Goal: Task Accomplishment & Management: Complete application form

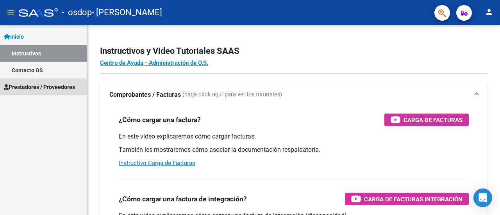
click at [38, 87] on span "Prestadores / Proveedores" at bounding box center [39, 87] width 71 height 9
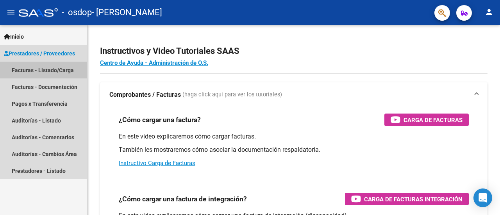
click at [40, 71] on link "Facturas - Listado/Carga" at bounding box center [43, 70] width 87 height 17
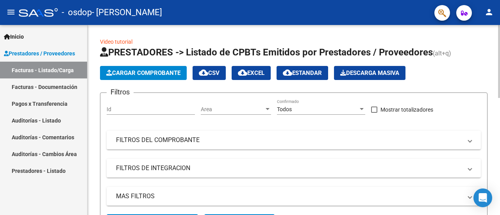
click at [147, 75] on span "Cargar Comprobante" at bounding box center [143, 73] width 74 height 7
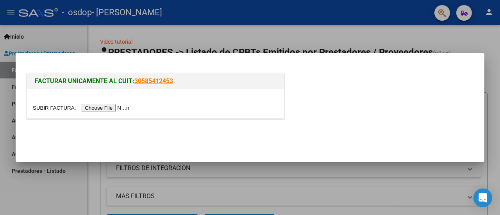
click at [104, 109] on input "file" at bounding box center [82, 108] width 99 height 8
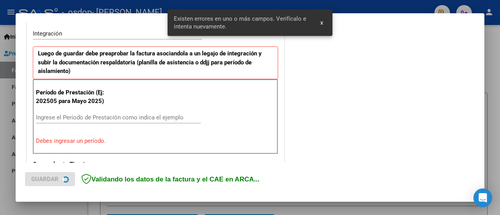
scroll to position [195, 0]
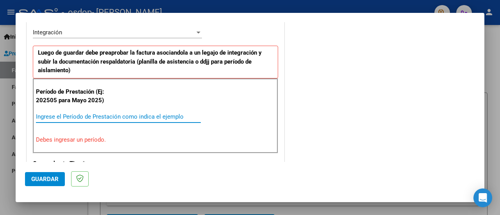
click at [61, 113] on input "Ingrese el Período de Prestación como indica el ejemplo" at bounding box center [118, 116] width 165 height 7
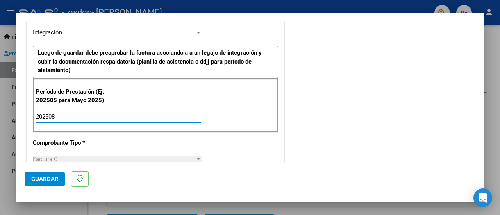
type input "202508"
click at [38, 180] on span "Guardar" at bounding box center [44, 179] width 27 height 7
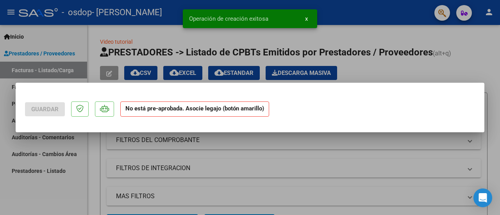
scroll to position [0, 0]
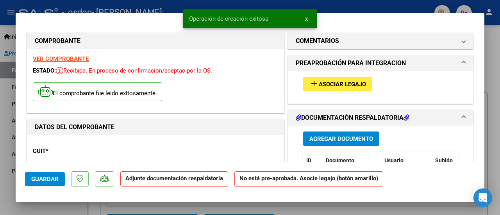
click at [327, 87] on button "add Asociar Legajo" at bounding box center [337, 84] width 69 height 14
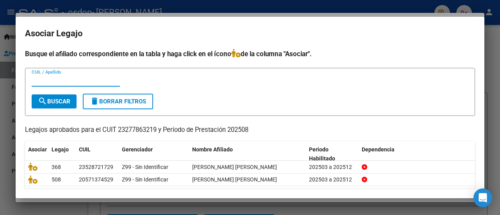
click at [70, 79] on input "CUIL / Apellido" at bounding box center [76, 80] width 88 height 7
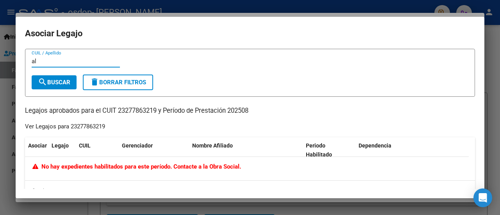
type input "a"
click at [438, 208] on div at bounding box center [250, 107] width 500 height 215
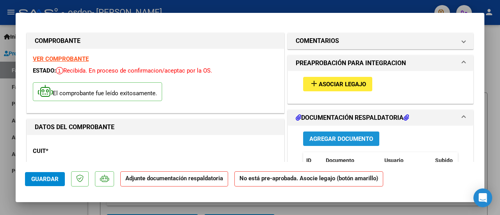
click at [343, 139] on span "Agregar Documento" at bounding box center [342, 139] width 64 height 7
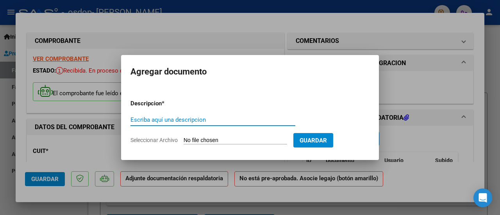
click at [163, 121] on input "Escriba aquí una descripcion" at bounding box center [213, 120] width 165 height 7
type input "asistencia"
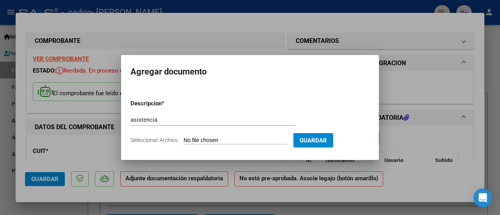
click at [261, 142] on input "Seleccionar Archivo" at bounding box center [236, 140] width 104 height 7
type input "C:\fakepath\ASISTENCIA.pdf"
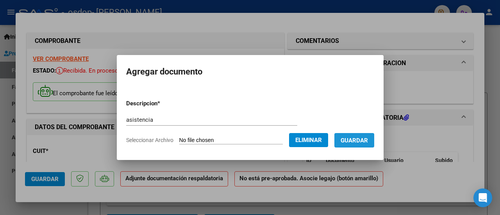
click at [353, 142] on span "Guardar" at bounding box center [354, 140] width 27 height 7
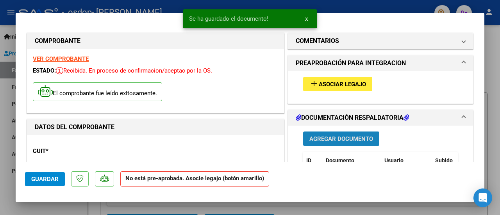
click at [354, 136] on span "Agregar Documento" at bounding box center [342, 139] width 64 height 7
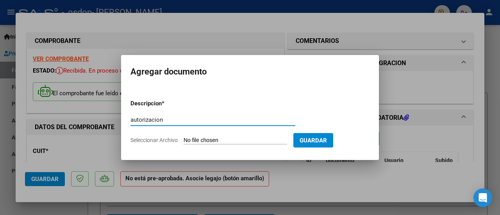
type input "autorizacion"
click at [216, 139] on input "Seleccionar Archivo" at bounding box center [236, 140] width 104 height 7
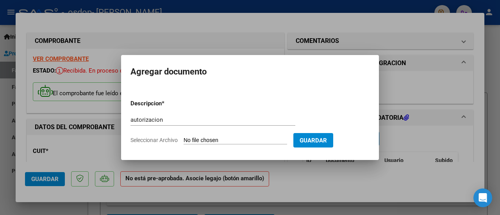
type input "C:\fakepath\AUTORIZACION.pdf"
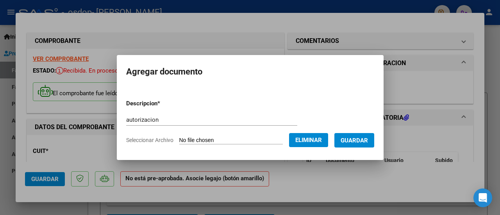
click at [365, 137] on span "Guardar" at bounding box center [354, 140] width 27 height 7
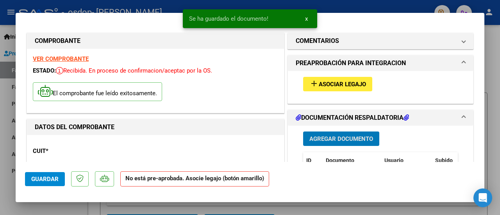
click at [326, 133] on button "Agregar Documento" at bounding box center [341, 139] width 76 height 14
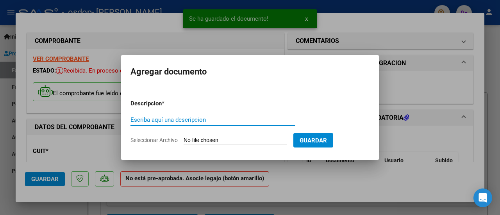
click at [204, 122] on input "Escriba aquí una descripcion" at bounding box center [213, 120] width 165 height 7
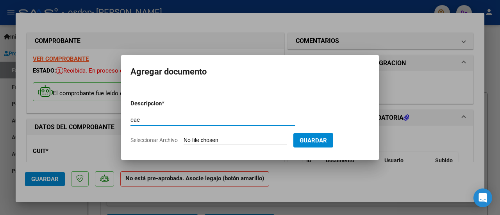
type input "cae"
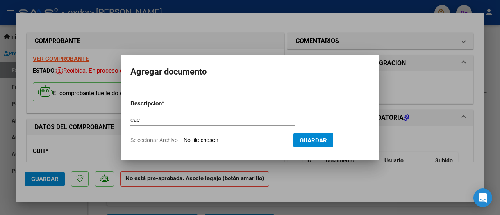
click at [246, 145] on form "Descripcion * cae Escriba aquí una descripcion Seleccionar Archivo Guardar" at bounding box center [250, 121] width 239 height 57
click at [246, 144] on form "Descripcion * cae Escriba aquí una descripcion Seleccionar Archivo Guardar" at bounding box center [250, 121] width 239 height 57
click at [246, 138] on input "Seleccionar Archivo" at bounding box center [236, 140] width 104 height 7
type input "C:\fakepath\CAE.pdf"
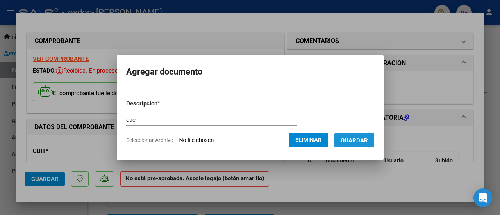
click at [359, 137] on span "Guardar" at bounding box center [354, 140] width 27 height 7
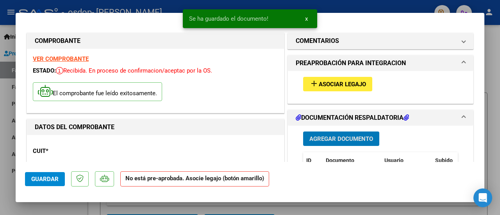
click at [315, 134] on button "Agregar Documento" at bounding box center [341, 139] width 76 height 14
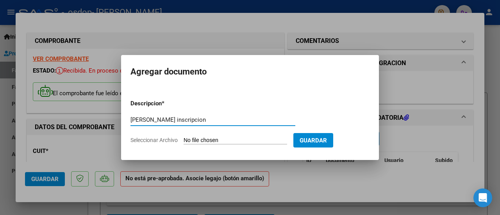
type input "[PERSON_NAME] inscripcion"
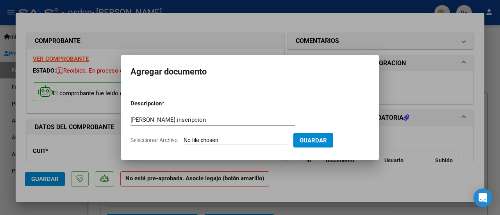
click at [244, 141] on input "Seleccionar Archivo" at bounding box center [236, 140] width 104 height 7
type input "C:\fakepath\CONSTANCIA INSCRIPCION.pdf"
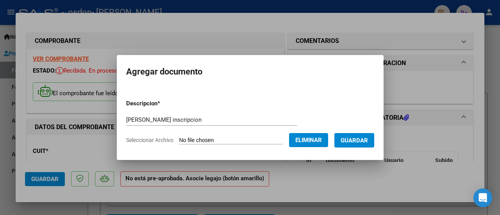
click at [360, 144] on button "Guardar" at bounding box center [355, 140] width 40 height 14
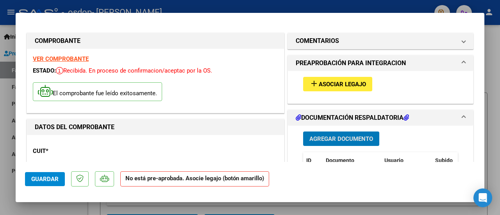
click at [358, 83] on span "Asociar Legajo" at bounding box center [342, 84] width 47 height 7
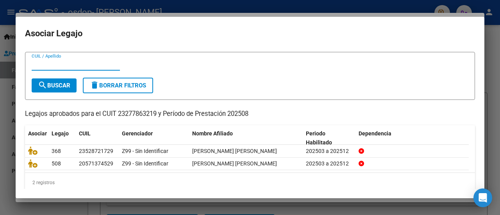
scroll to position [25, 0]
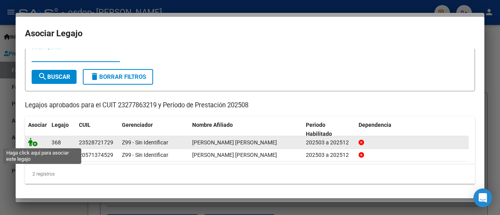
click at [32, 145] on icon at bounding box center [32, 142] width 9 height 9
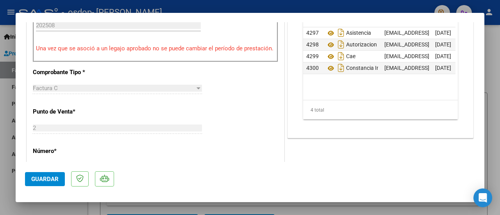
scroll to position [313, 0]
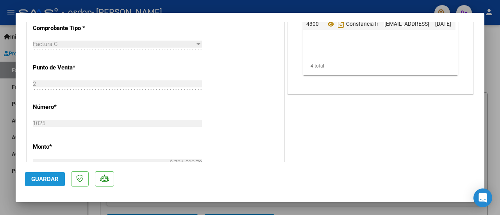
click at [36, 177] on span "Guardar" at bounding box center [44, 179] width 27 height 7
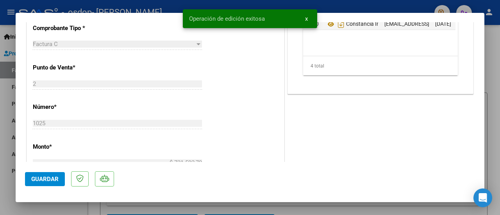
click at [495, 47] on div at bounding box center [250, 107] width 500 height 215
type input "$ 0,00"
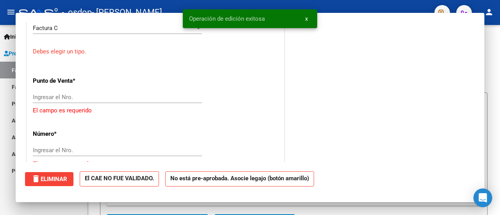
scroll to position [297, 0]
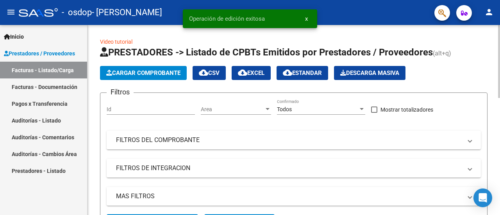
click at [168, 72] on span "Cargar Comprobante" at bounding box center [143, 73] width 74 height 7
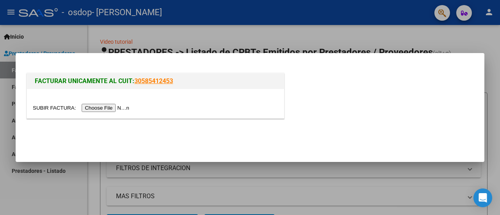
click at [106, 110] on input "file" at bounding box center [82, 108] width 99 height 8
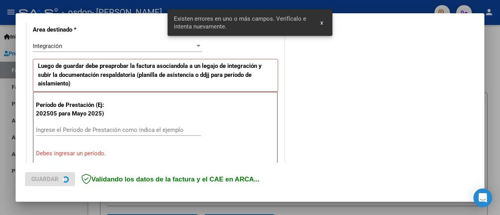
scroll to position [195, 0]
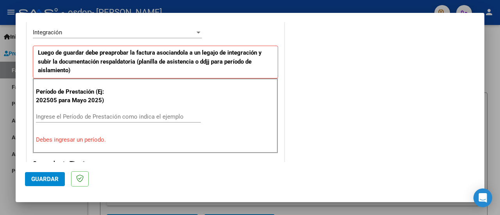
click at [85, 108] on div "Período de Prestación (Ej: 202505 para Mayo 2025) Ingrese el Período de Prestac…" at bounding box center [156, 116] width 246 height 75
click at [86, 113] on input "Ingrese el Período de Prestación como indica el ejemplo" at bounding box center [118, 116] width 165 height 7
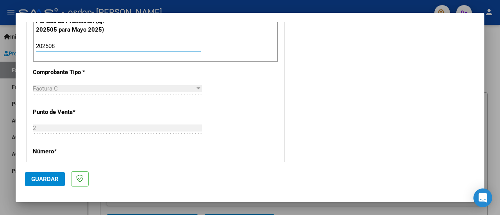
scroll to position [273, 0]
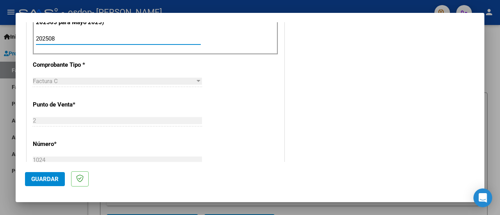
type input "202508"
click at [47, 178] on span "Guardar" at bounding box center [44, 179] width 27 height 7
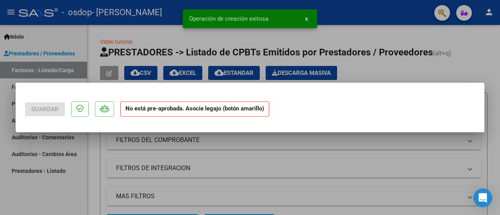
scroll to position [0, 0]
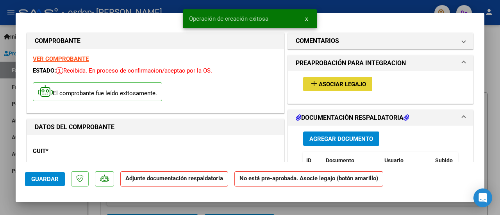
click at [335, 88] on button "add Asociar Legajo" at bounding box center [337, 84] width 69 height 14
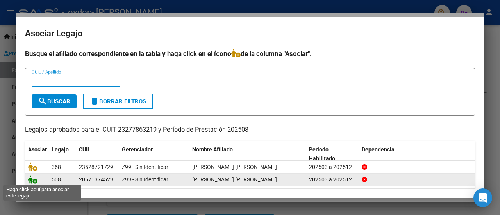
click at [30, 179] on icon at bounding box center [32, 180] width 9 height 9
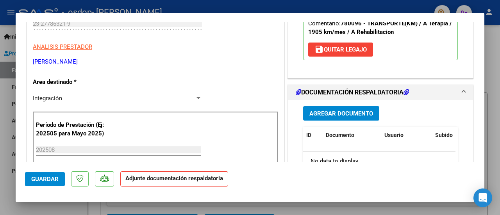
scroll to position [156, 0]
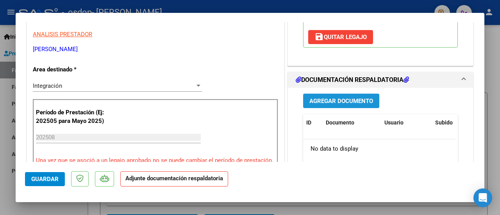
click at [335, 101] on span "Agregar Documento" at bounding box center [342, 101] width 64 height 7
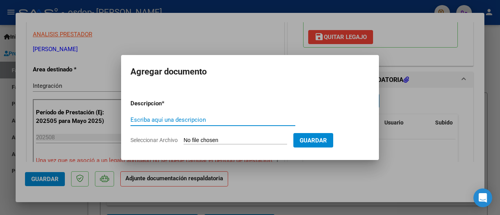
click at [198, 118] on input "Escriba aquí una descripcion" at bounding box center [213, 120] width 165 height 7
type input "autorizacion"
click at [216, 143] on input "Seleccionar Archivo" at bounding box center [236, 140] width 104 height 7
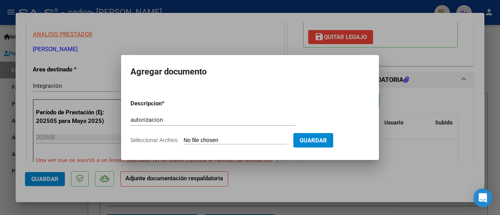
type input "C:\fakepath\AUTORIZACION.pdf"
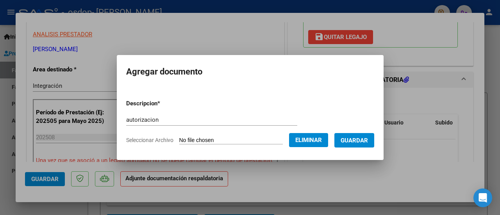
click at [352, 146] on button "Guardar" at bounding box center [355, 140] width 40 height 14
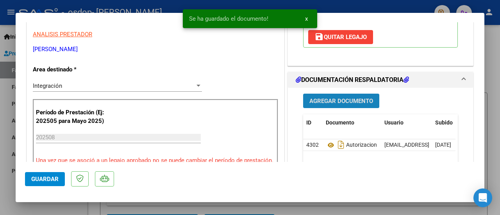
click at [347, 98] on span "Agregar Documento" at bounding box center [342, 101] width 64 height 7
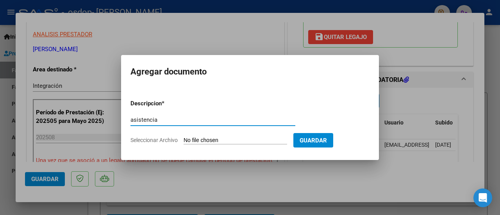
type input "asistencia"
click at [261, 141] on input "Seleccionar Archivo" at bounding box center [236, 140] width 104 height 7
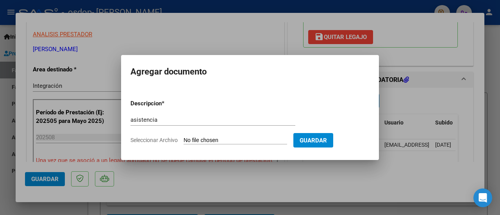
type input "C:\fakepath\ASISTENCIA.pdf"
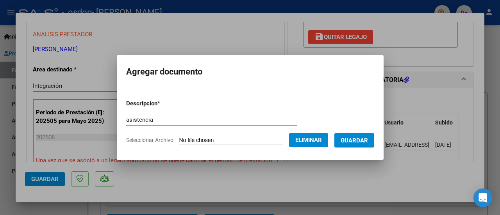
click at [357, 143] on span "Guardar" at bounding box center [354, 140] width 27 height 7
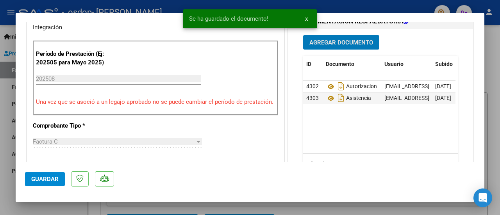
scroll to position [235, 0]
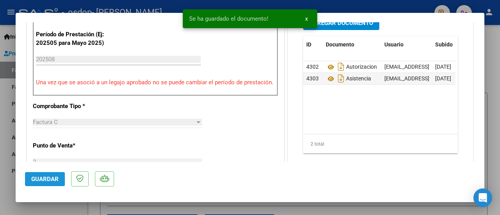
click at [41, 179] on span "Guardar" at bounding box center [44, 179] width 27 height 7
click at [493, 138] on div at bounding box center [250, 107] width 500 height 215
